Goal: Information Seeking & Learning: Find specific fact

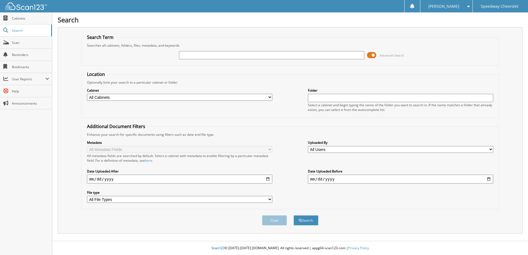
click at [197, 55] on input "text" at bounding box center [271, 55] width 185 height 8
type input "37171"
click at [294, 215] on button "Search" at bounding box center [306, 220] width 25 height 10
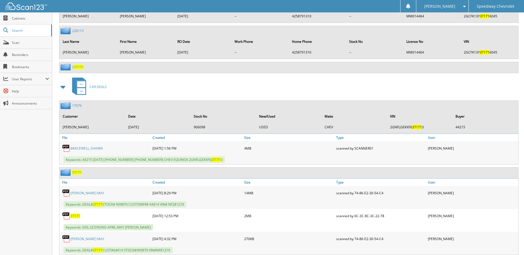
scroll to position [827, 0]
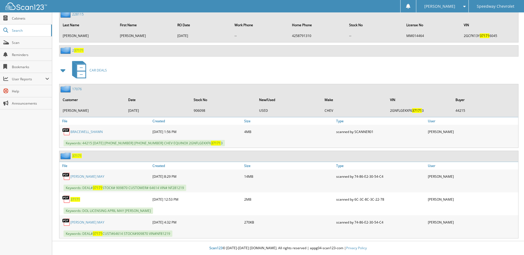
click at [88, 178] on link "[PERSON_NAME] MAY" at bounding box center [87, 176] width 34 height 5
